Goal: Download file/media

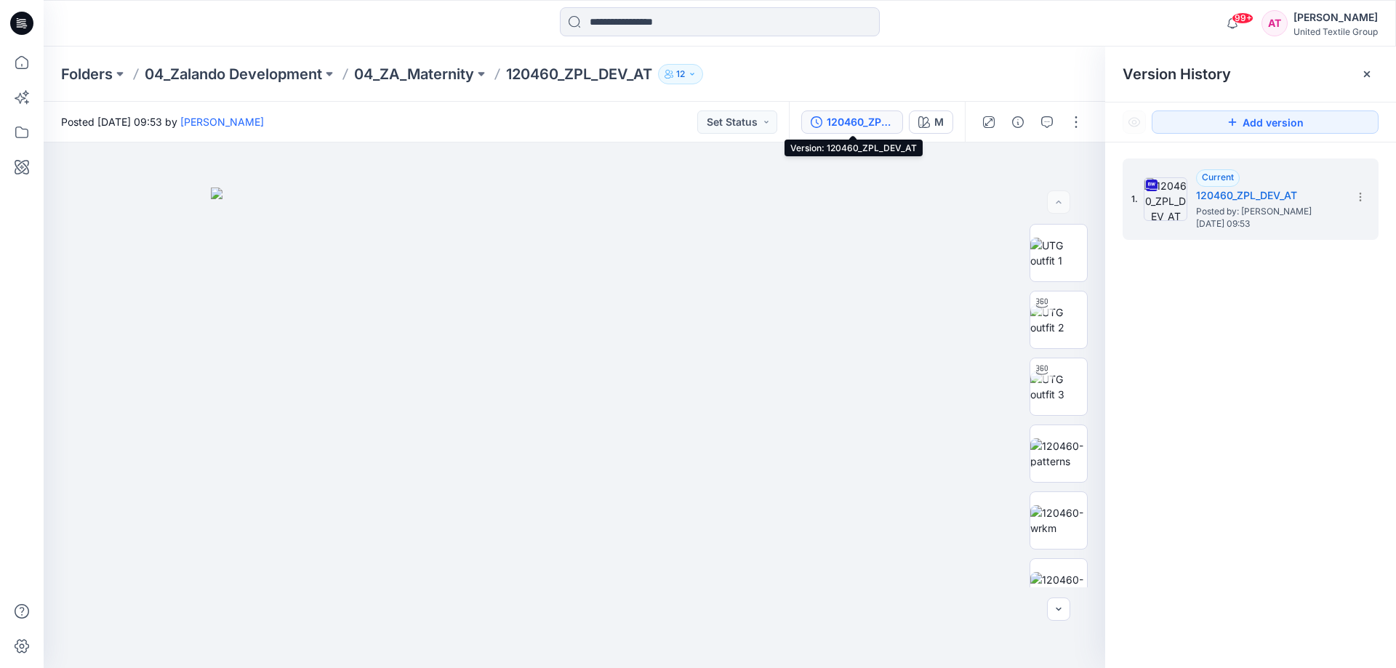
click at [862, 121] on div "120460_ZPL_DEV_AT" at bounding box center [860, 122] width 67 height 16
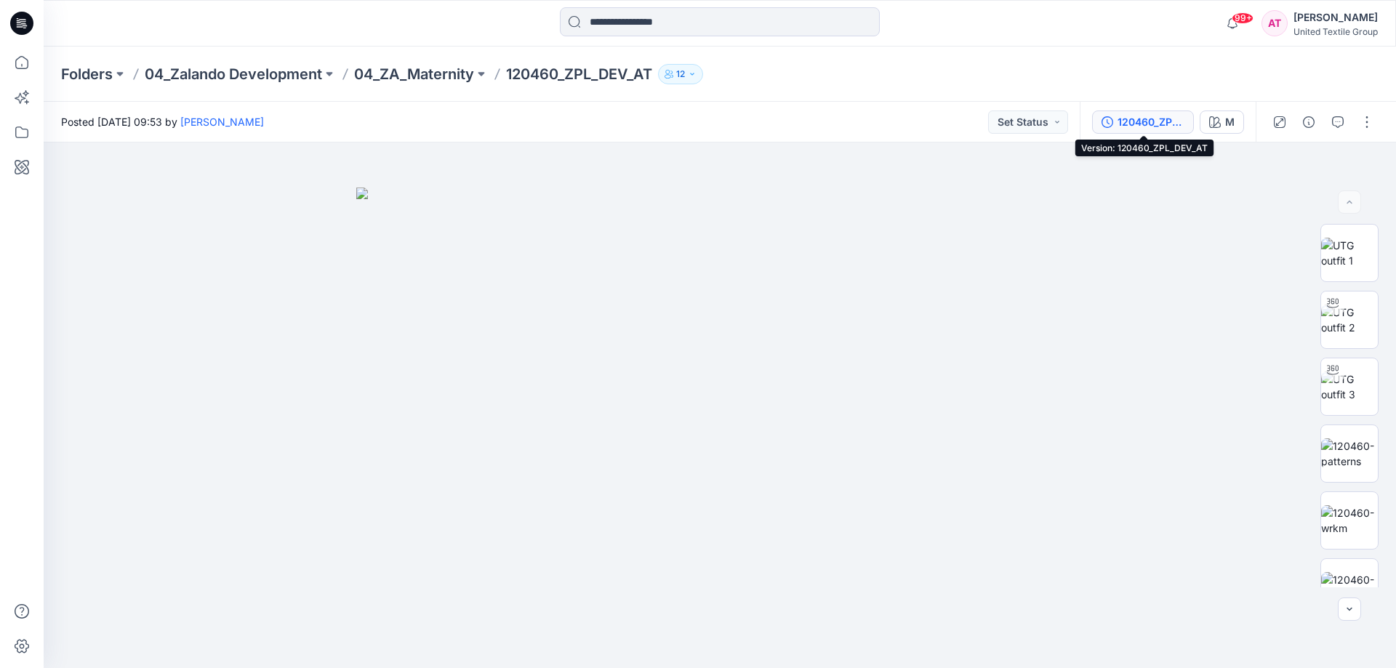
click at [1168, 122] on div "120460_ZPL_DEV_AT" at bounding box center [1151, 122] width 67 height 16
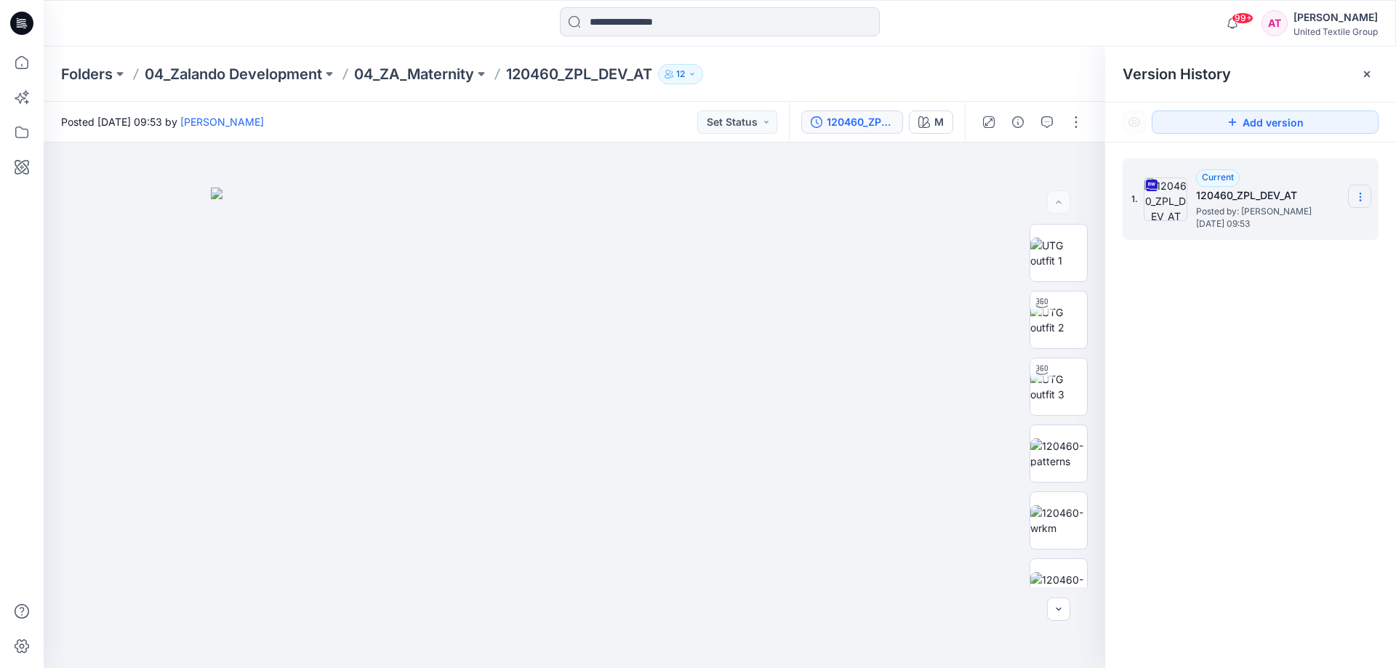
click at [1355, 200] on icon at bounding box center [1361, 197] width 12 height 12
click at [1260, 226] on span "Download Source BW File" at bounding box center [1287, 225] width 122 height 17
click at [662, 23] on input at bounding box center [720, 21] width 320 height 29
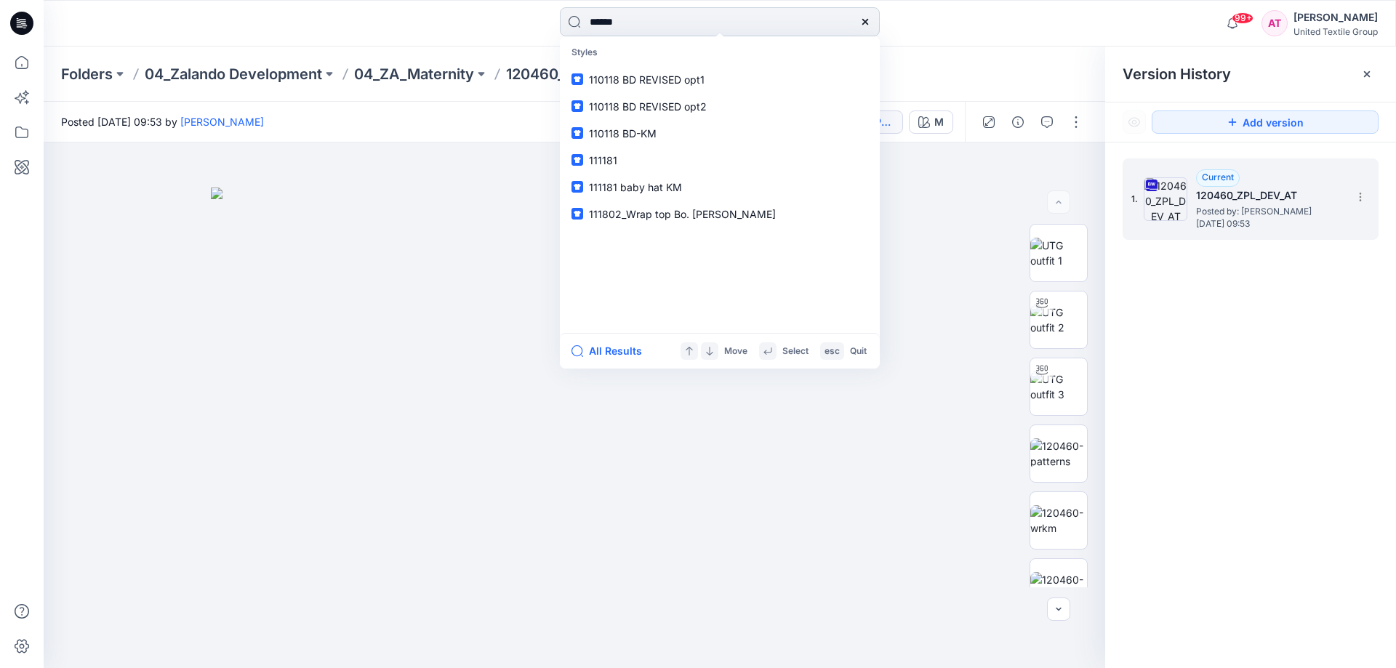
type input "******"
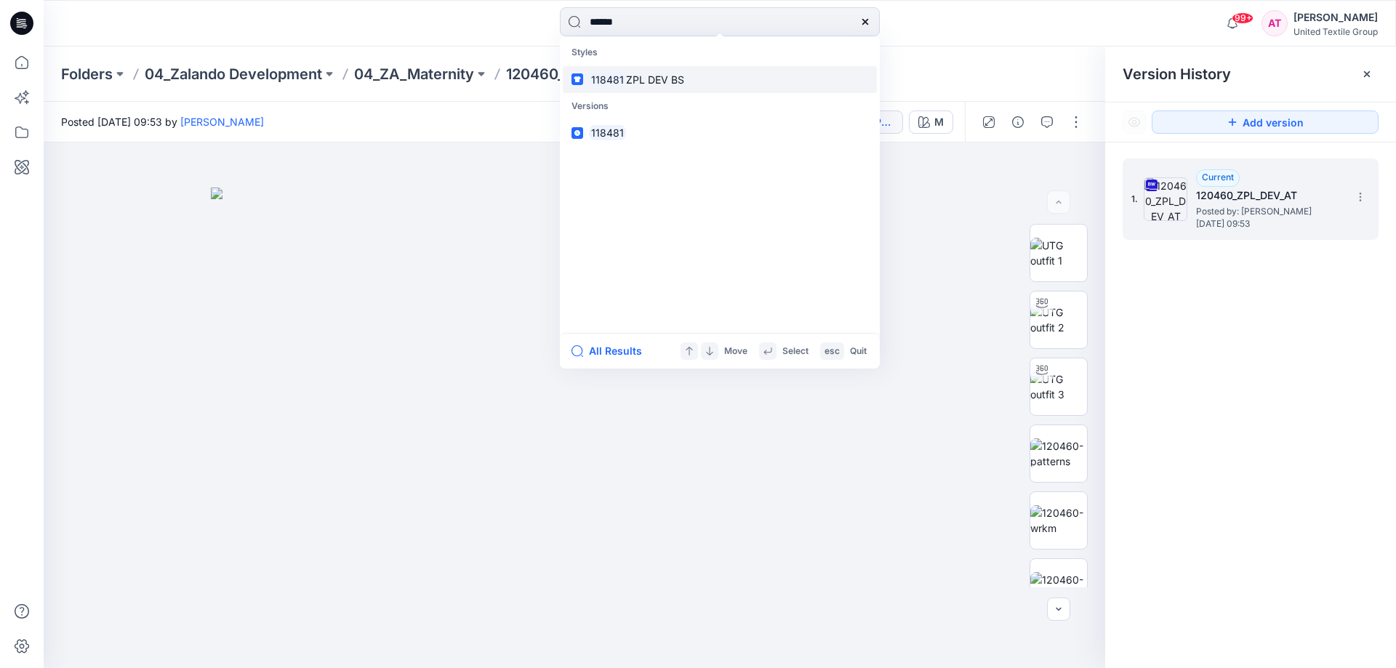
click at [657, 83] on span "ZPL DEV BS" at bounding box center [655, 79] width 58 height 12
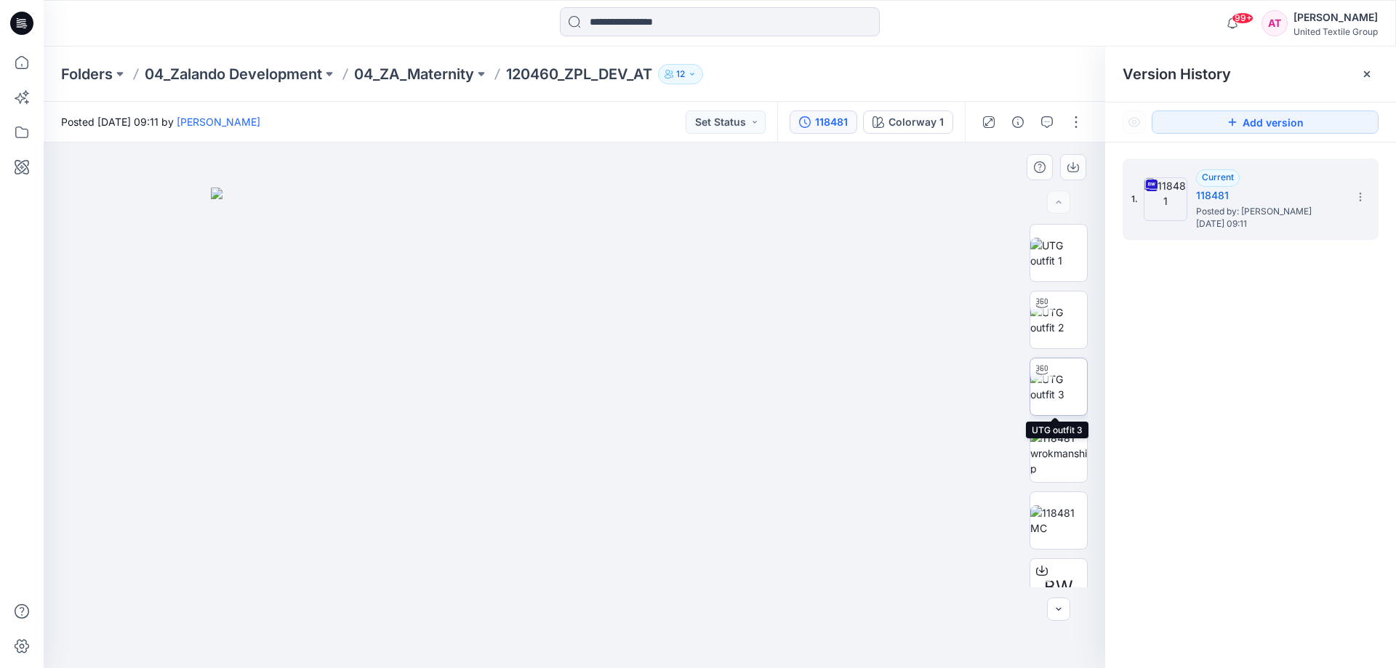
click at [1069, 378] on img at bounding box center [1058, 387] width 57 height 31
drag, startPoint x: 666, startPoint y: 652, endPoint x: 660, endPoint y: 306, distance: 346.2
click at [607, 650] on icon at bounding box center [576, 625] width 440 height 55
drag, startPoint x: 398, startPoint y: 340, endPoint x: 404, endPoint y: 366, distance: 27.7
click at [404, 366] on img at bounding box center [597, 330] width 1108 height 676
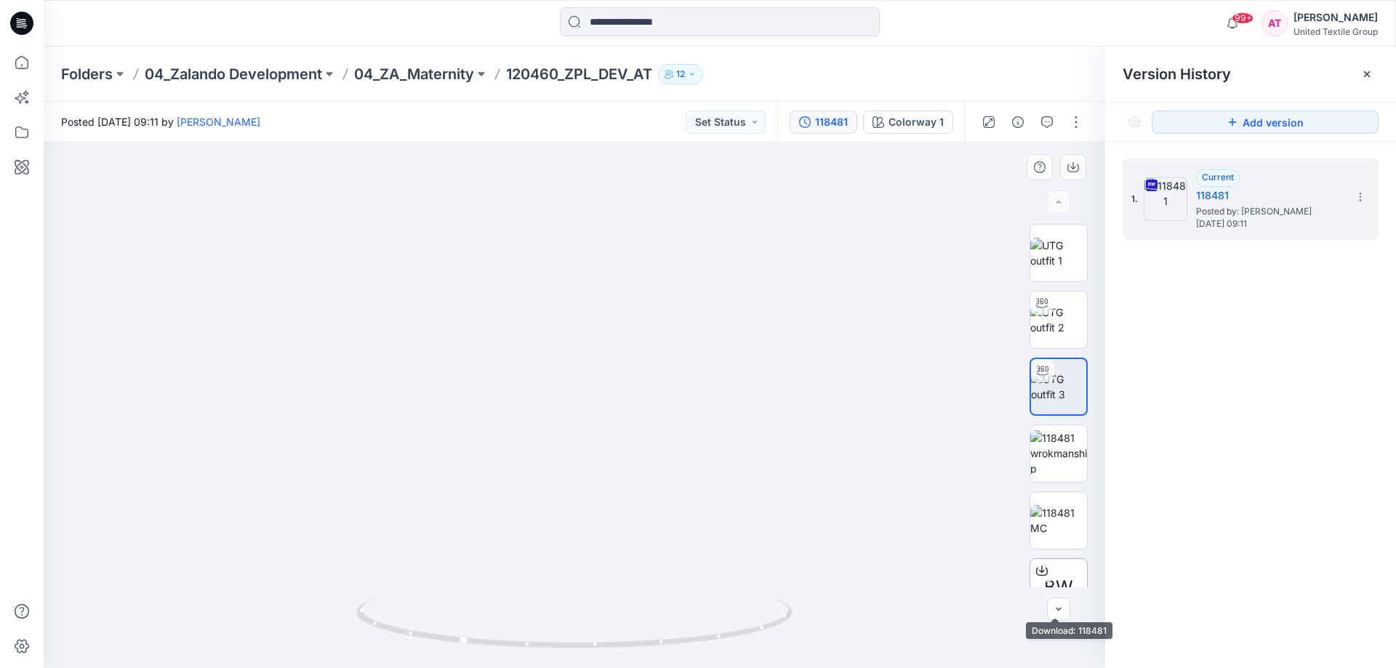
click at [1056, 581] on span "BW" at bounding box center [1058, 587] width 29 height 26
